Goal: Information Seeking & Learning: Understand process/instructions

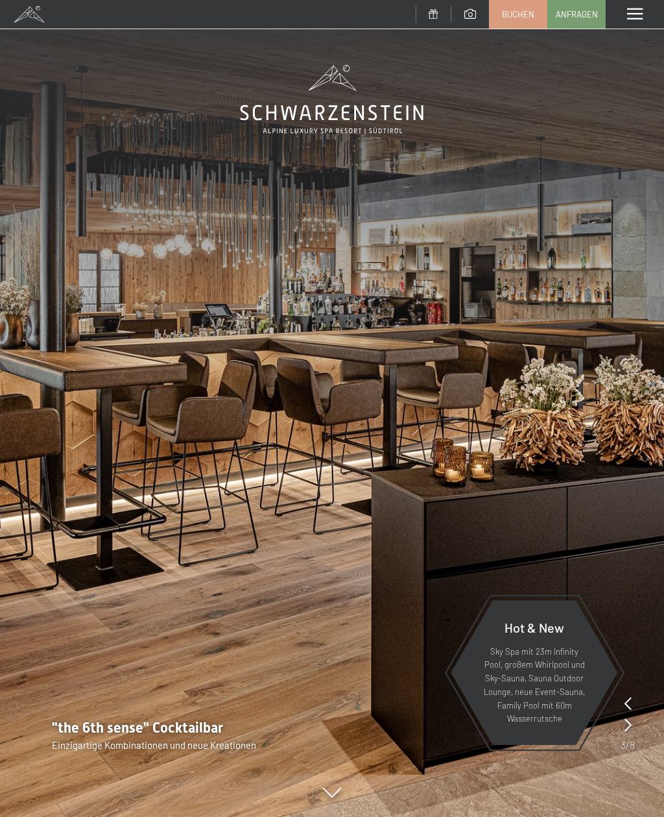
click at [66, 167] on img at bounding box center [332, 408] width 664 height 817
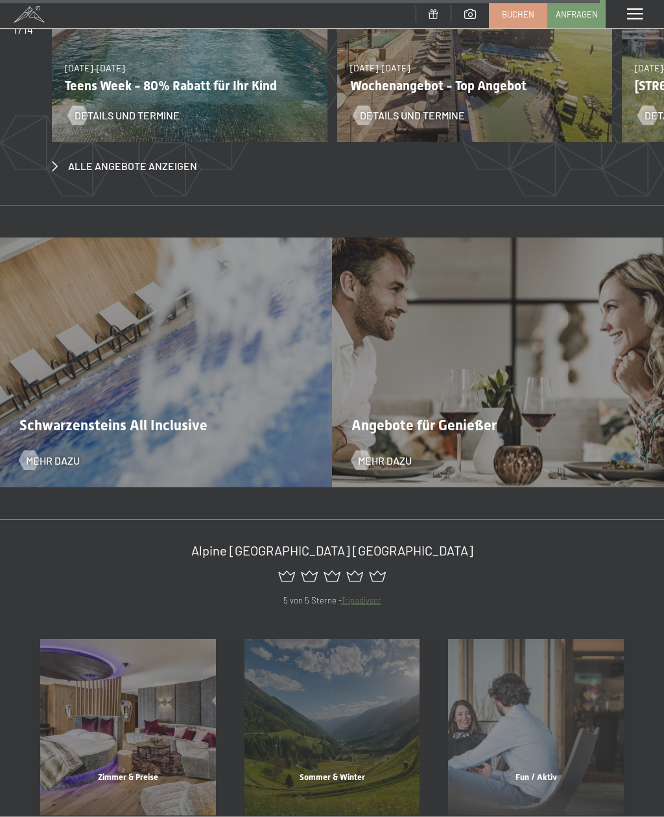
scroll to position [4977, 0]
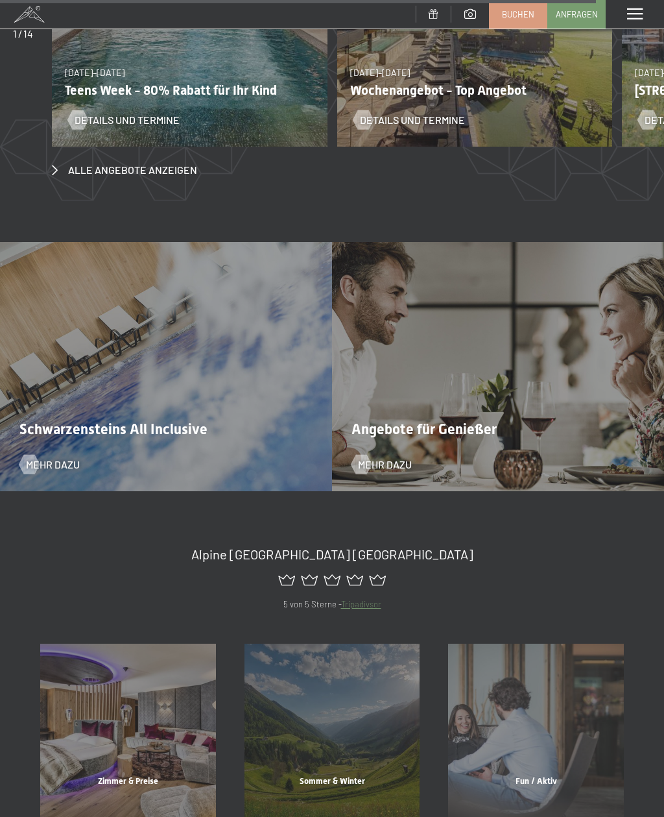
click at [632, 18] on span at bounding box center [635, 14] width 16 height 12
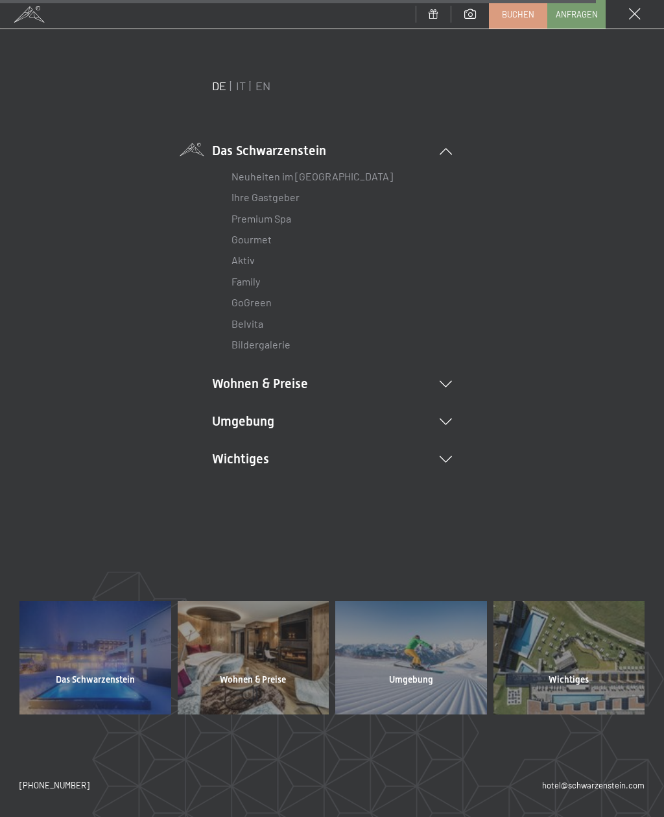
click at [260, 282] on link "Family" at bounding box center [246, 281] width 29 height 12
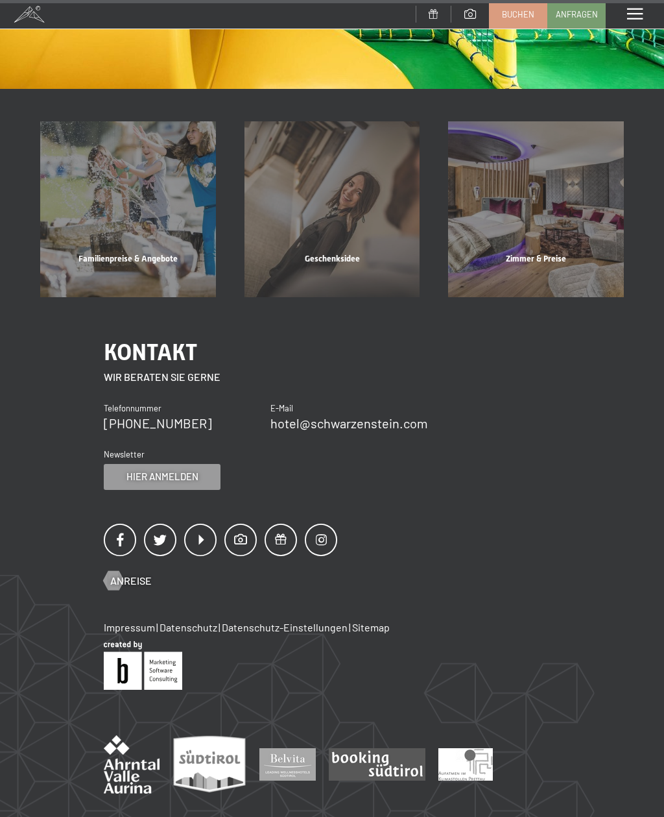
scroll to position [6843, 0]
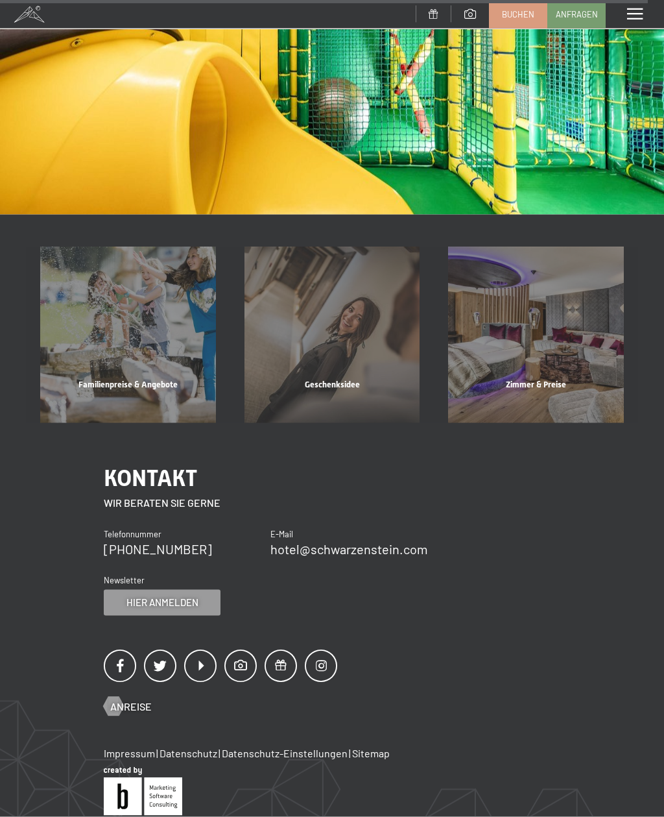
click at [634, 15] on span at bounding box center [635, 14] width 16 height 12
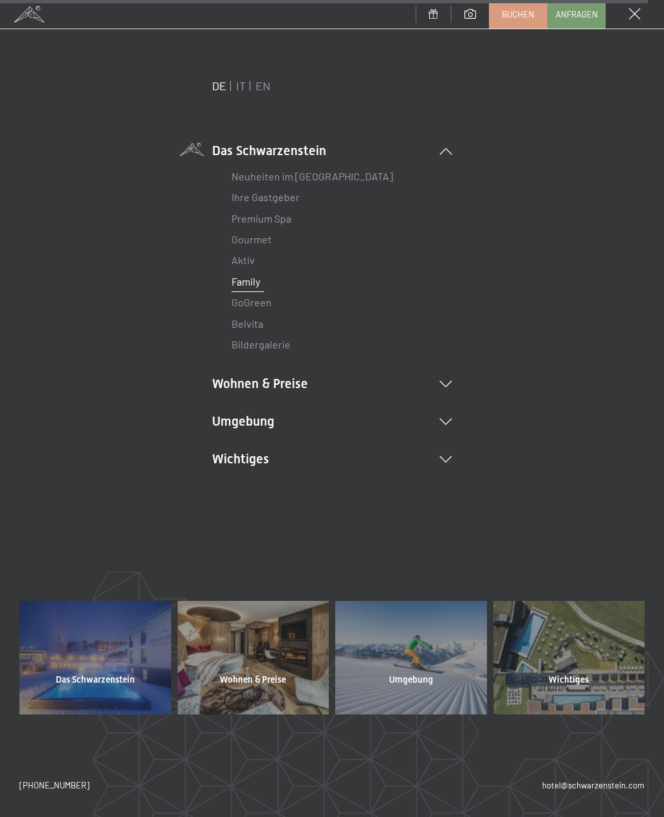
click at [318, 386] on li "Wohnen & Preise Inklusivleistungen Zimmer & Preise Liste Angebote Liste Familie…" at bounding box center [332, 383] width 240 height 18
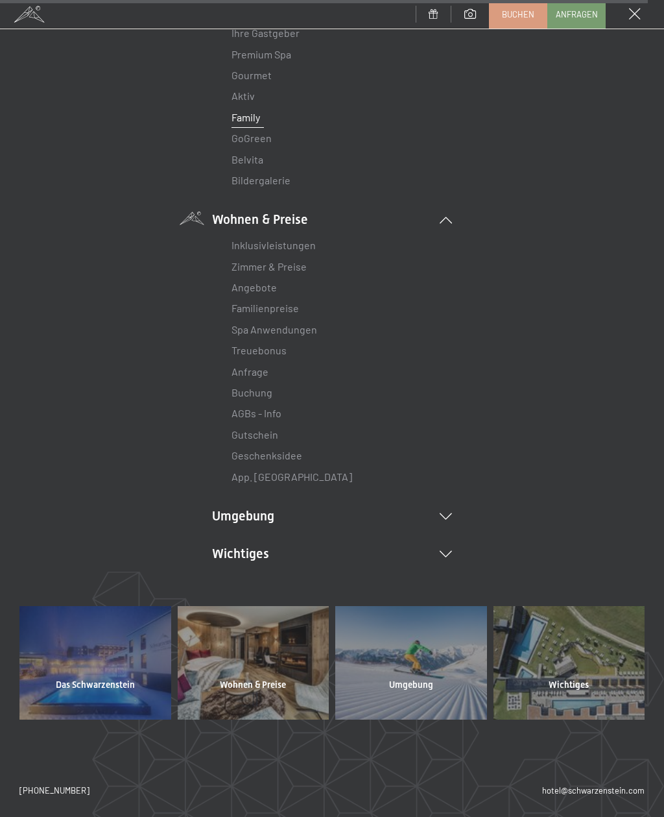
scroll to position [163, 0]
click at [274, 512] on li "Umgebung Das Ahrntal Ski & Winter Skifahren Skischule Wandern & [PERSON_NAME] W…" at bounding box center [332, 516] width 240 height 18
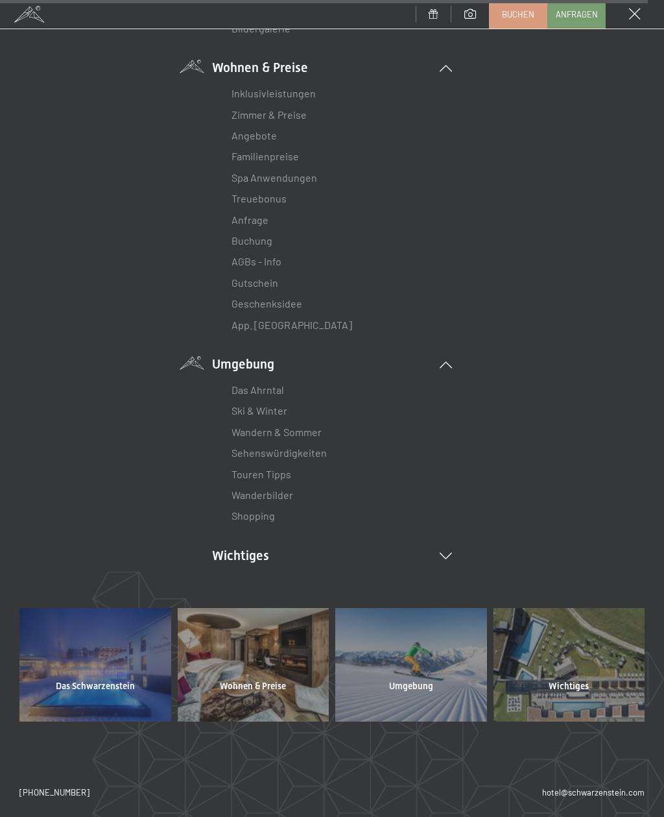
scroll to position [315, 0]
click at [306, 431] on link "Wandern & Sommer" at bounding box center [277, 432] width 90 height 12
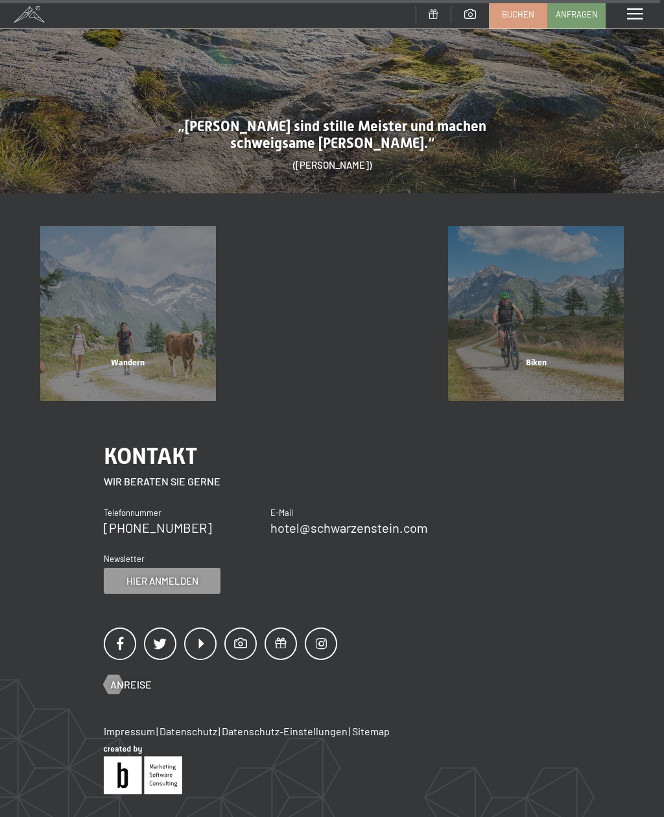
scroll to position [4888, 0]
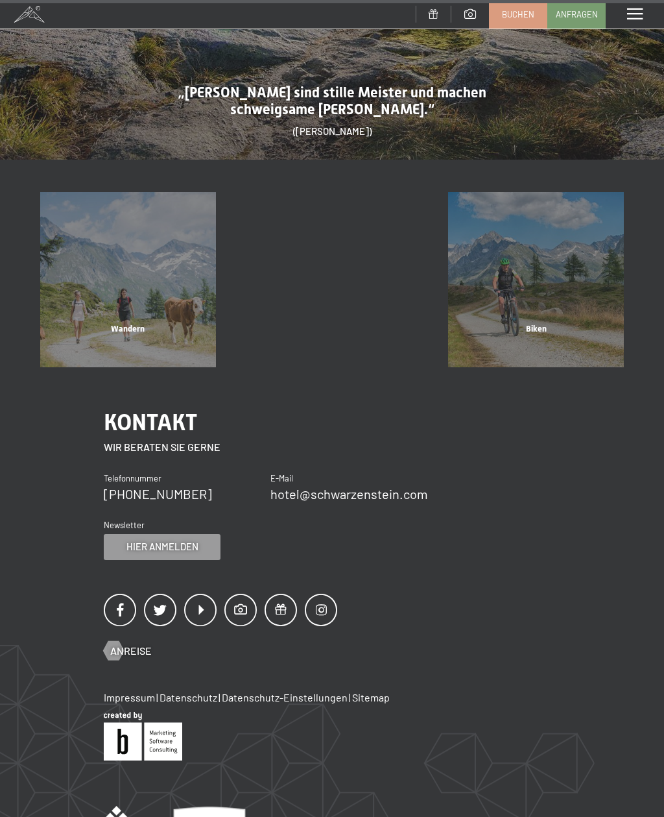
click at [632, 19] on span at bounding box center [635, 14] width 16 height 12
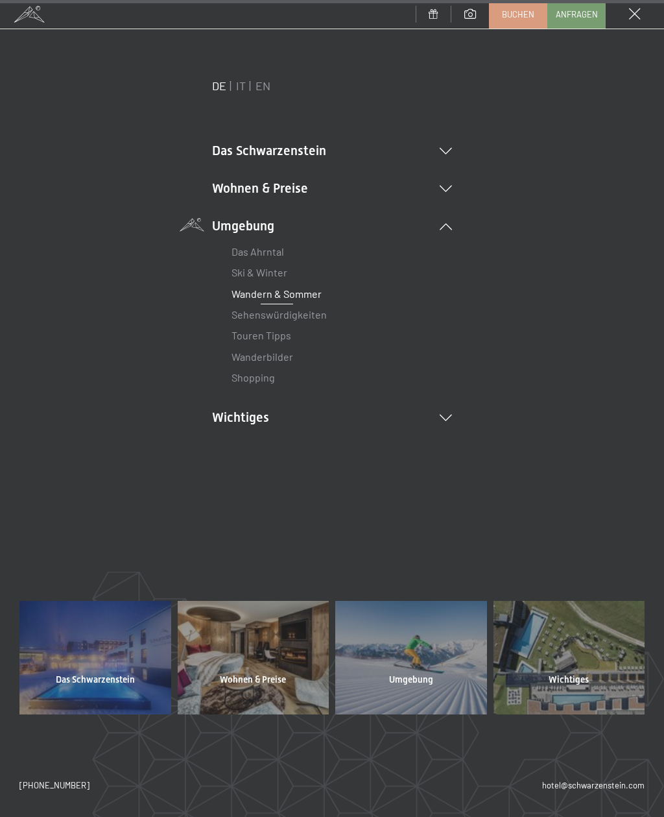
click at [312, 313] on link "Sehenswürdigkeiten" at bounding box center [279, 314] width 95 height 12
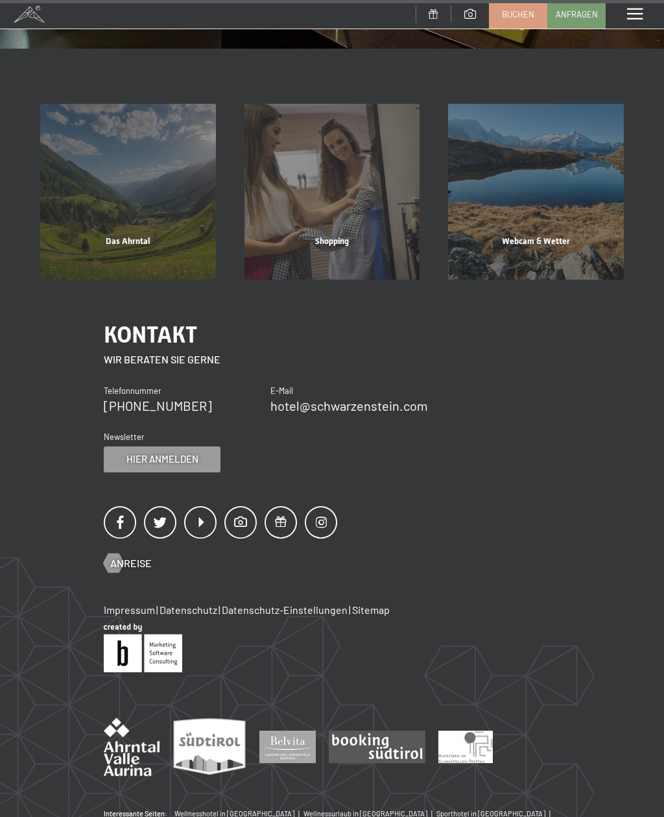
scroll to position [1921, 0]
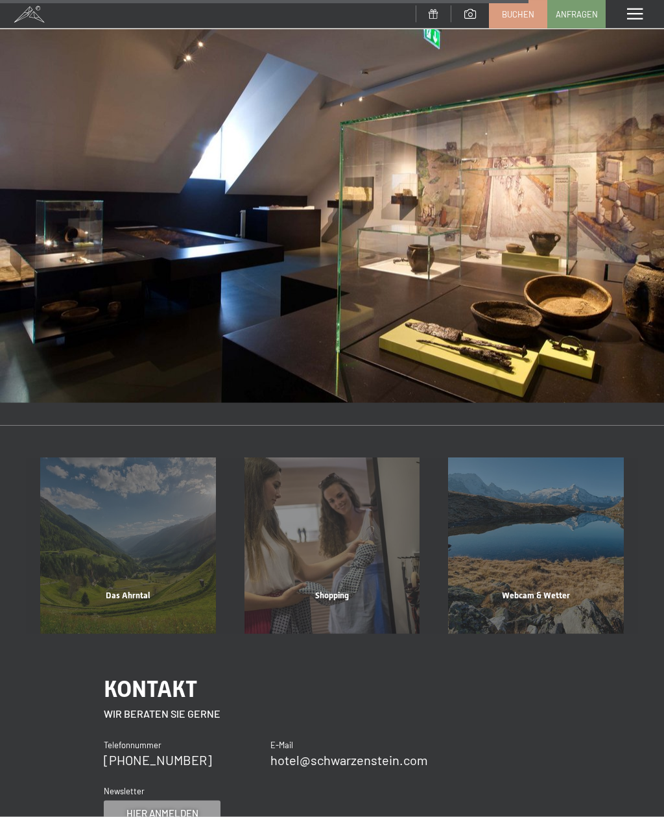
click at [637, 16] on span at bounding box center [635, 14] width 16 height 12
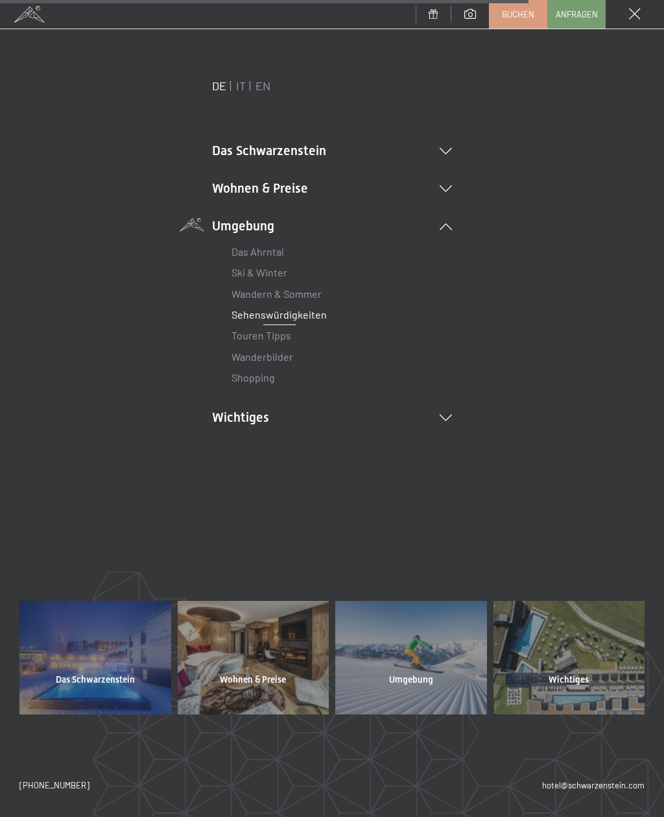
click at [300, 418] on li "Wichtiges Lage & Anreise Online bezahlen Webcam & Wetter Downloads" at bounding box center [332, 417] width 240 height 18
click at [294, 441] on link "Lage & Anreise" at bounding box center [266, 443] width 69 height 12
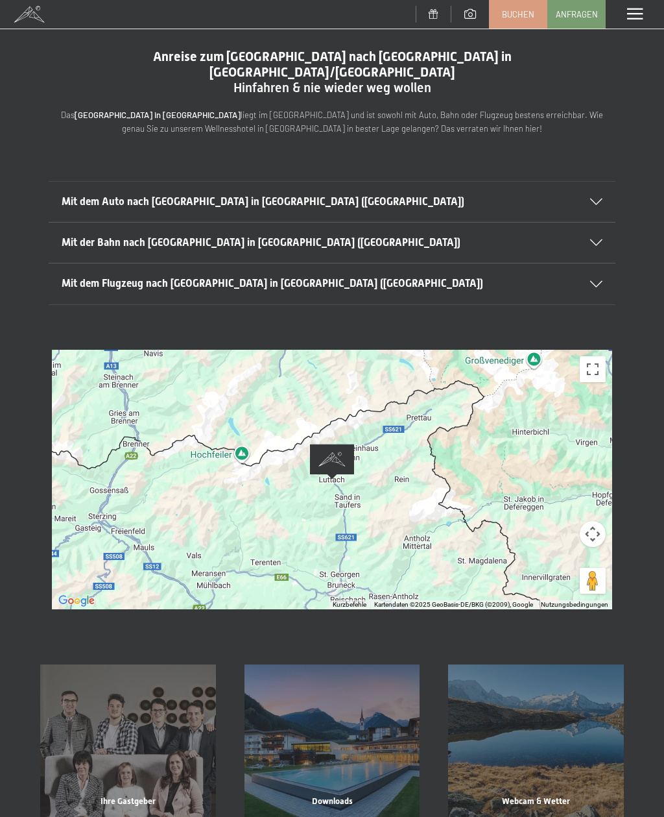
scroll to position [27, 0]
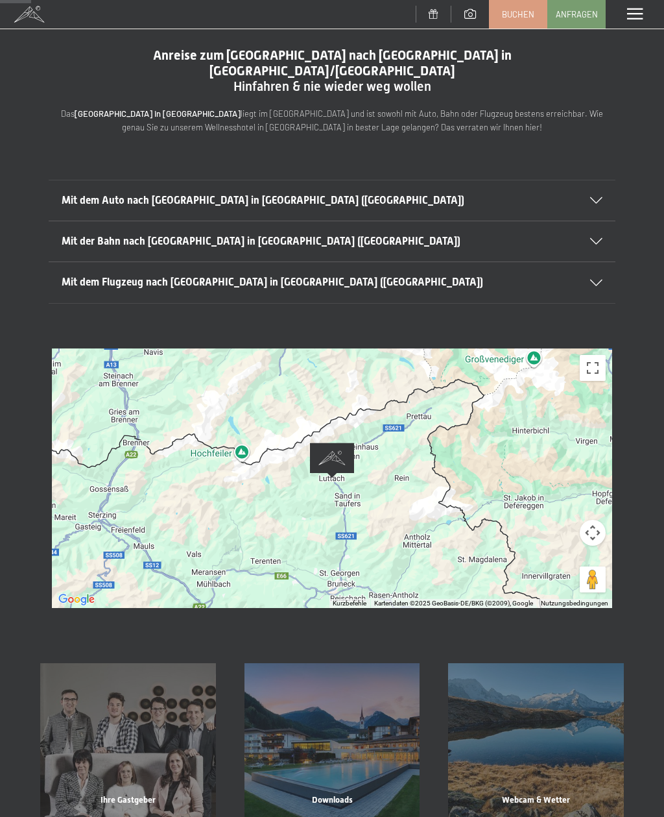
click at [596, 355] on button "Vollbildansicht ein/aus" at bounding box center [593, 368] width 26 height 26
click at [80, 194] on span "Mit dem Auto nach [GEOGRAPHIC_DATA] in [GEOGRAPHIC_DATA] ([GEOGRAPHIC_DATA])" at bounding box center [263, 200] width 403 height 12
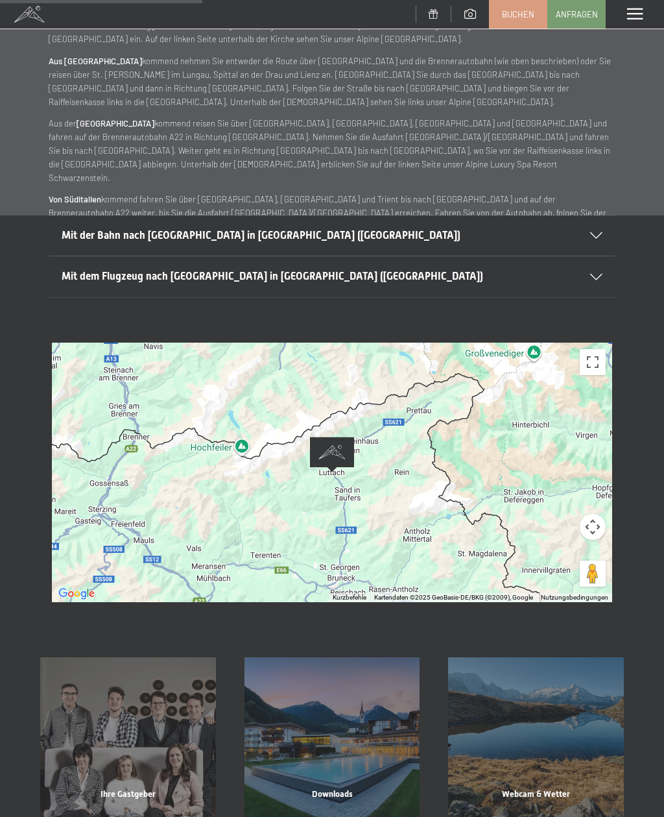
scroll to position [254, 0]
